Goal: Obtain resource: Obtain resource

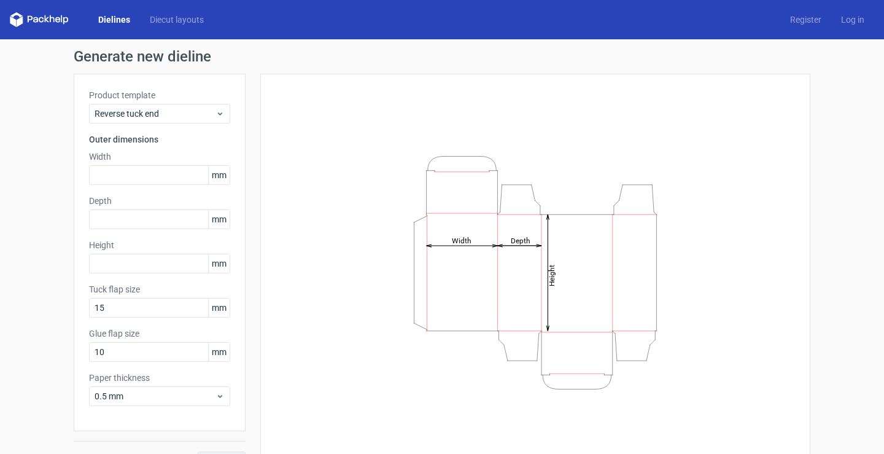
click at [149, 29] on div "Dielines Diecut layouts Register Log in" at bounding box center [442, 19] width 884 height 39
click at [162, 15] on link "Diecut layouts" at bounding box center [177, 20] width 74 height 12
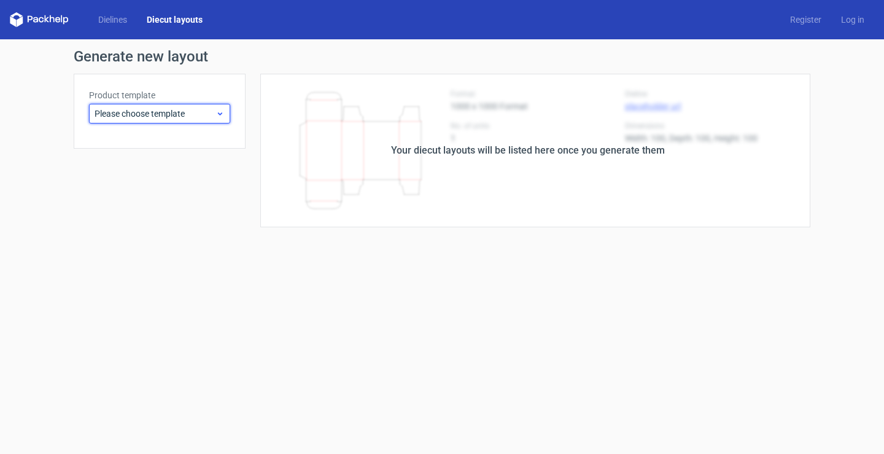
click at [177, 110] on span "Please choose template" at bounding box center [155, 113] width 121 height 12
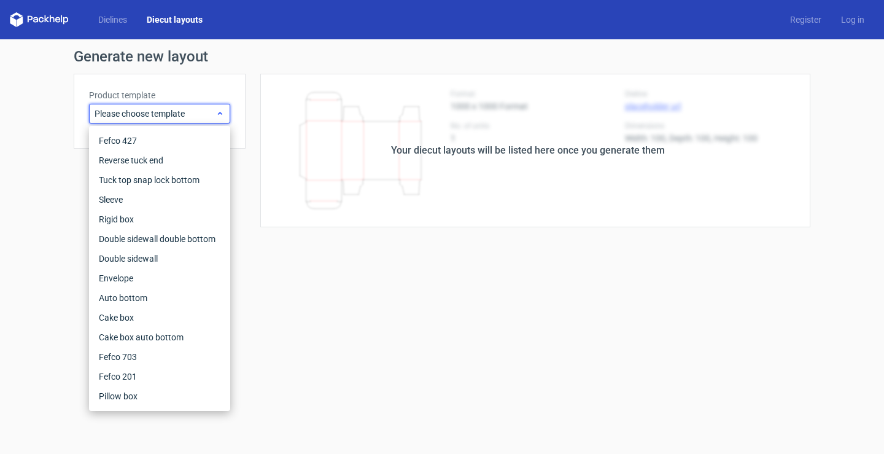
click at [177, 110] on span "Please choose template" at bounding box center [155, 113] width 121 height 12
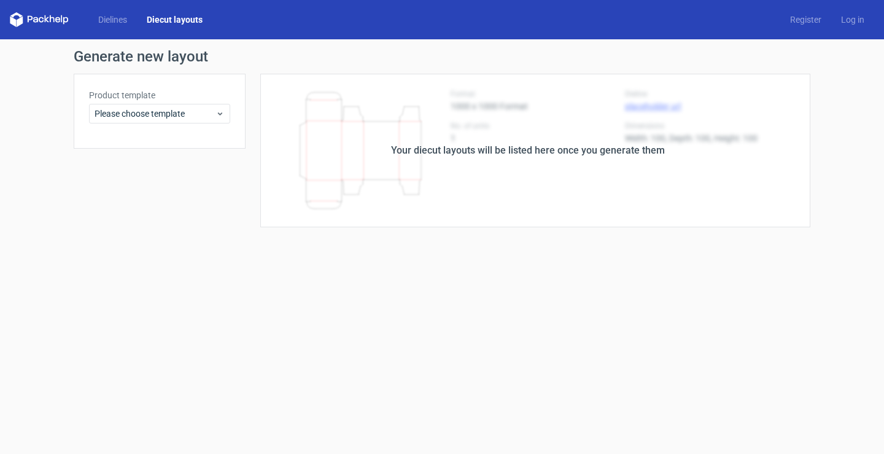
click at [115, 29] on div "Dielines Diecut layouts Register Log in" at bounding box center [442, 19] width 884 height 39
click at [111, 16] on link "Dielines" at bounding box center [112, 20] width 49 height 12
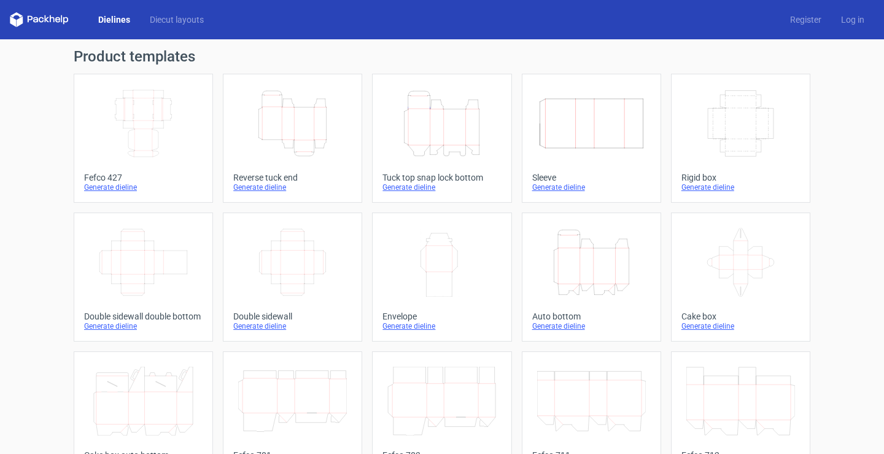
click at [450, 122] on icon "Height Depth Width" at bounding box center [442, 123] width 109 height 69
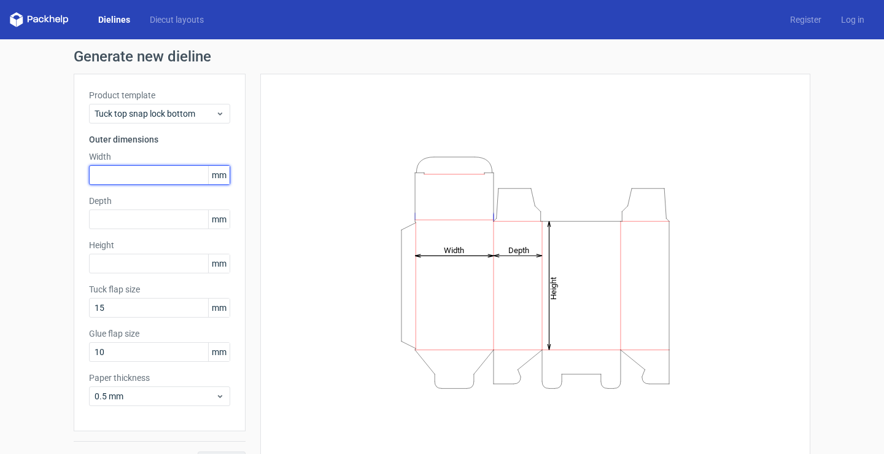
click at [147, 179] on input "text" at bounding box center [159, 175] width 141 height 20
type input "85"
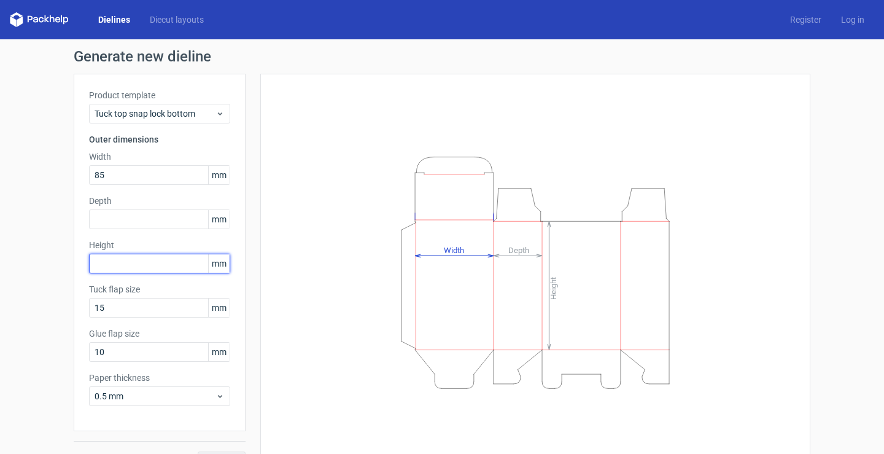
click at [132, 263] on input "text" at bounding box center [159, 264] width 141 height 20
type input "181"
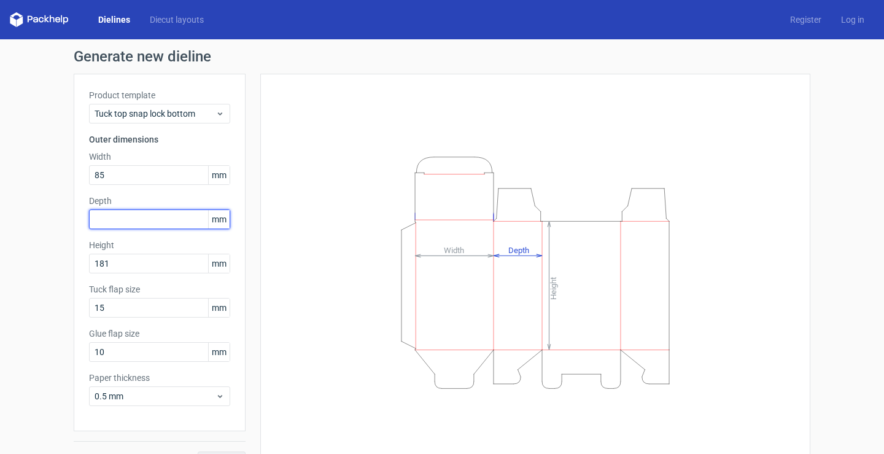
click at [165, 219] on input "text" at bounding box center [159, 219] width 141 height 20
type input "52"
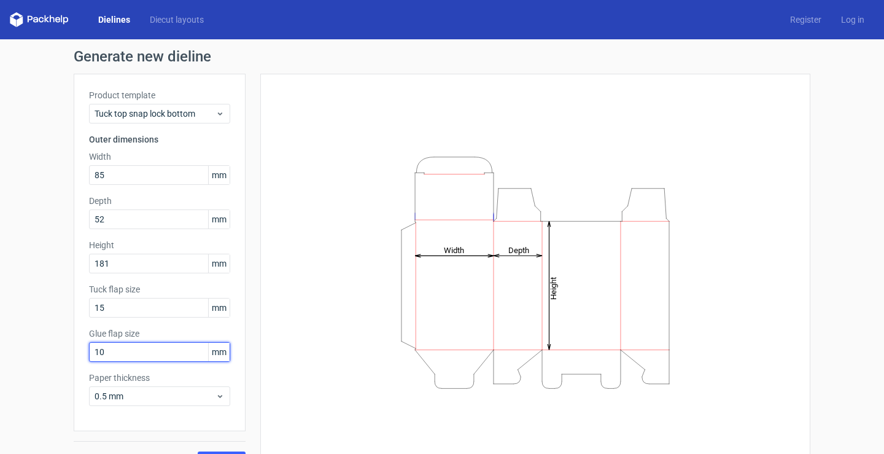
drag, startPoint x: 147, startPoint y: 349, endPoint x: 75, endPoint y: 359, distance: 72.4
click at [75, 359] on div "Product template Tuck top snap lock bottom Outer dimensions Width 85 mm Depth 5…" at bounding box center [160, 252] width 172 height 357
type input "15"
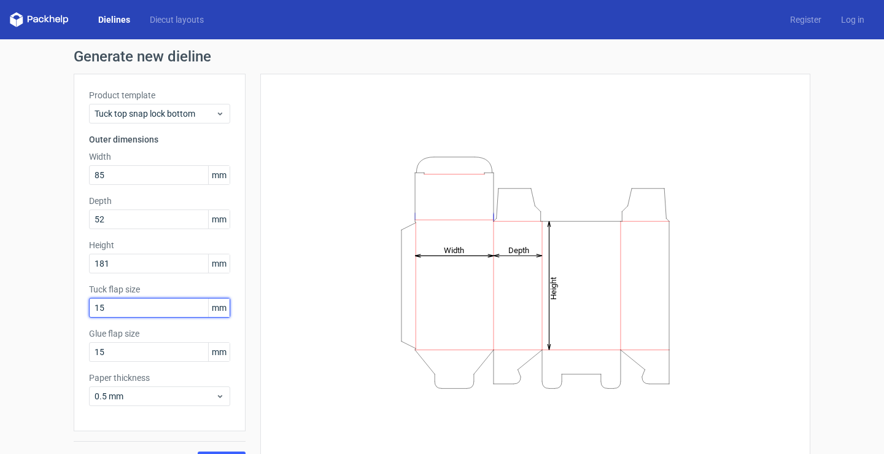
click at [130, 302] on input "15" at bounding box center [159, 308] width 141 height 20
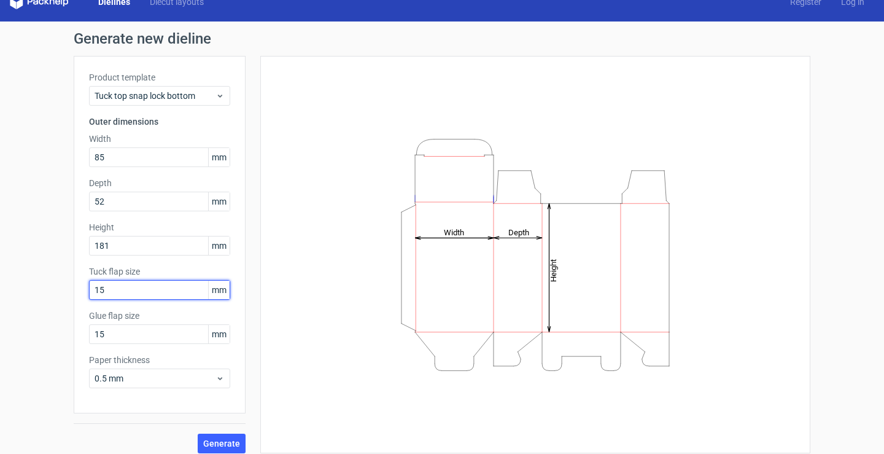
scroll to position [27, 0]
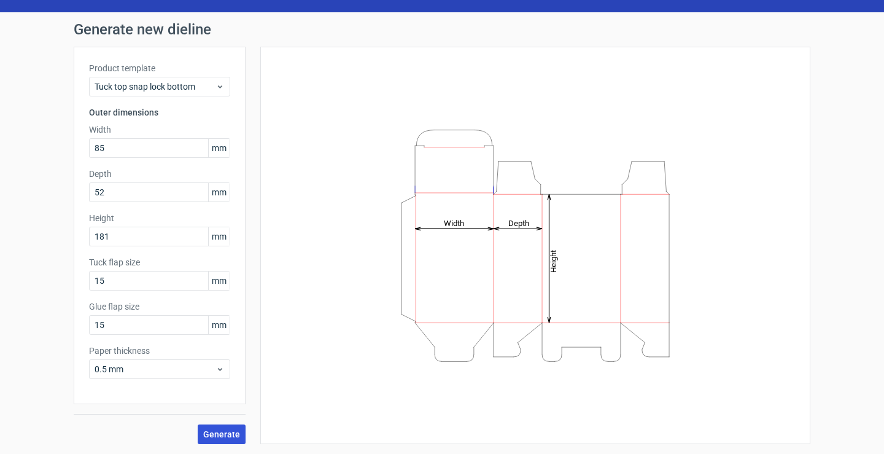
click at [211, 437] on span "Generate" at bounding box center [221, 434] width 37 height 9
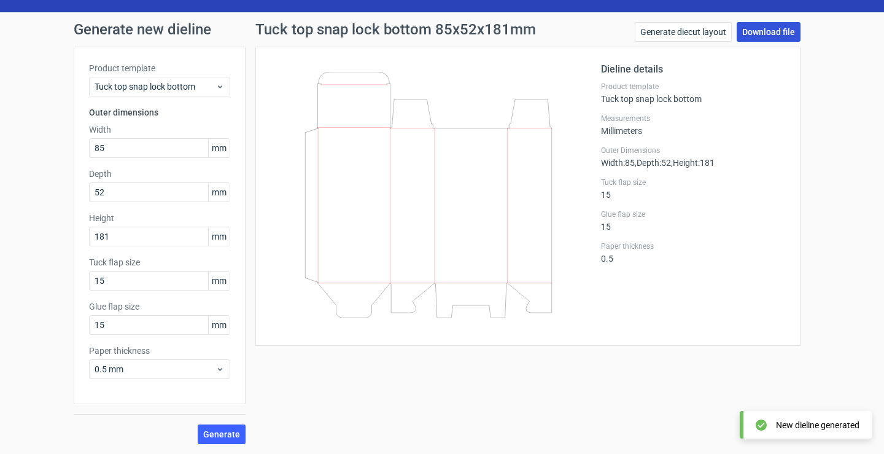
click at [747, 31] on link "Download file" at bounding box center [769, 32] width 64 height 20
